Goal: Find specific page/section: Find specific page/section

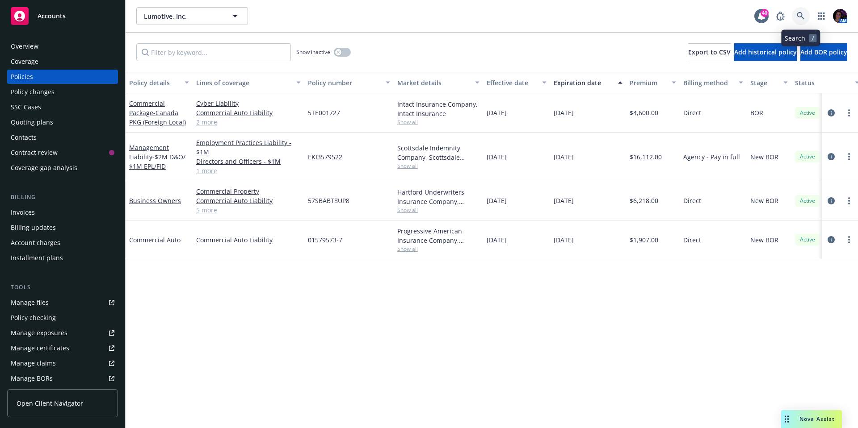
click at [793, 17] on link at bounding box center [801, 16] width 18 height 18
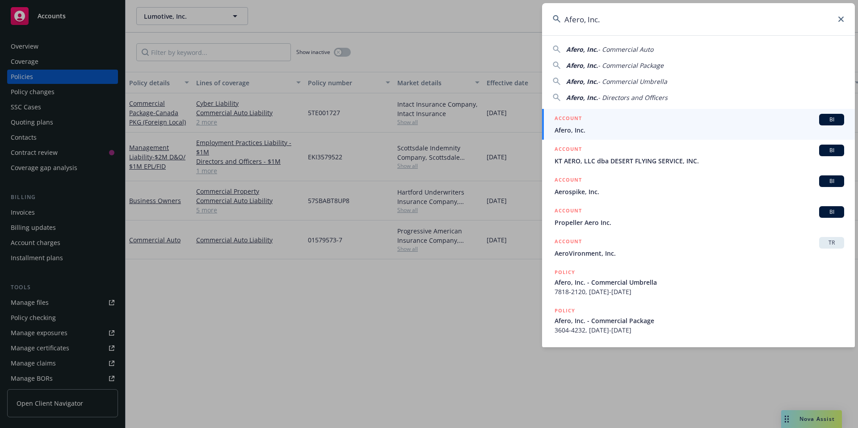
type input "Afero, Inc."
click at [636, 121] on div "ACCOUNT BI" at bounding box center [699, 120] width 290 height 12
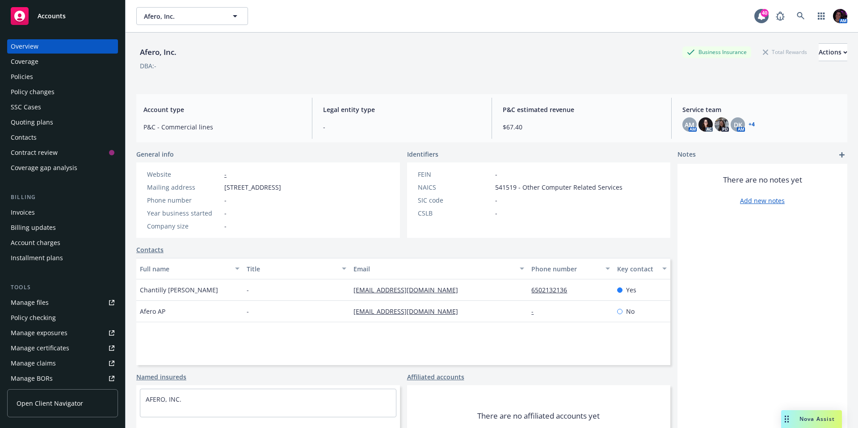
click at [37, 78] on div "Policies" at bounding box center [63, 77] width 104 height 14
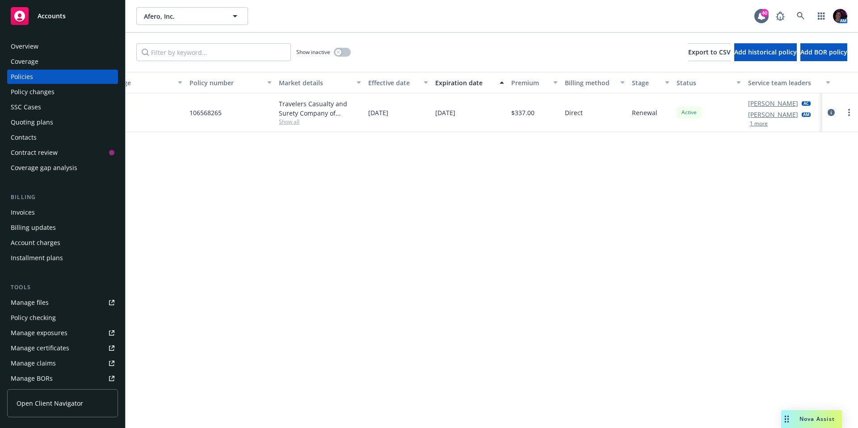
scroll to position [0, 130]
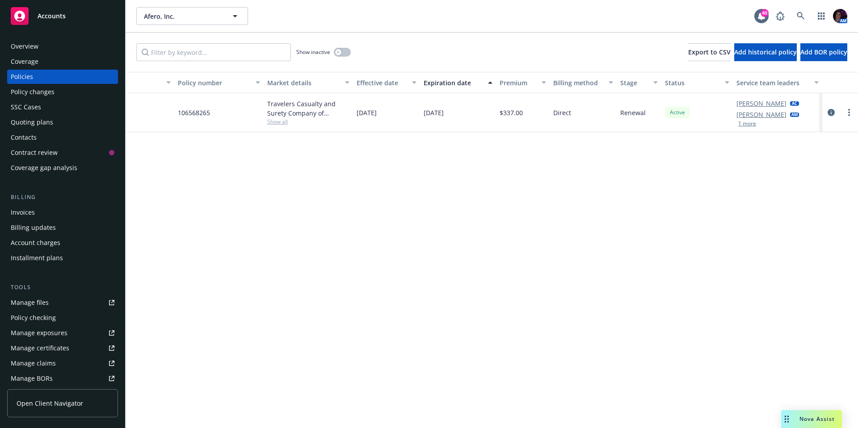
click at [751, 124] on button "1 more" at bounding box center [747, 123] width 18 height 5
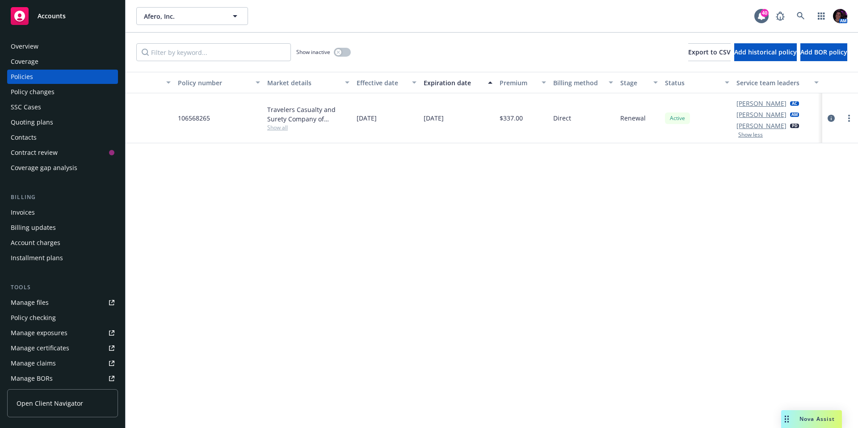
scroll to position [0, 0]
